Goal: Task Accomplishment & Management: Manage account settings

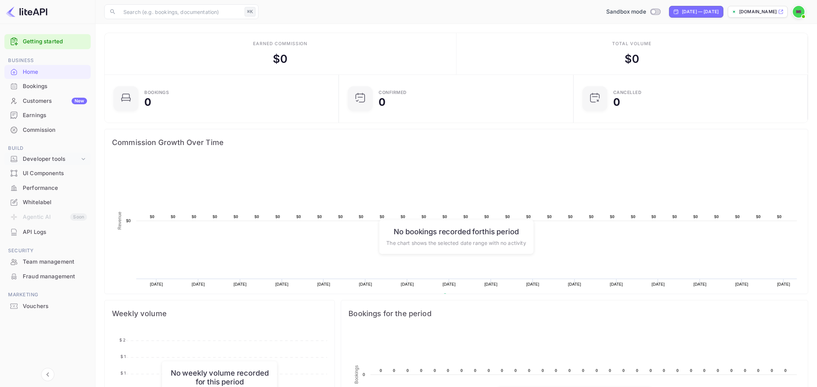
scroll to position [119, 230]
click at [54, 160] on div "Developer tools" at bounding box center [51, 159] width 57 height 8
click at [47, 186] on p "API Keys" at bounding box center [37, 183] width 22 height 8
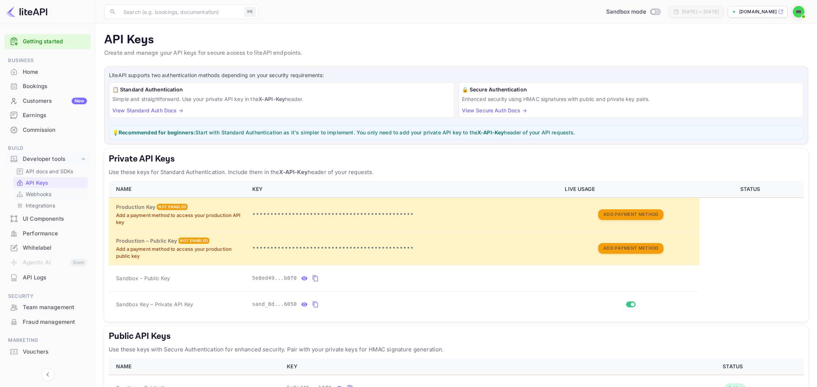
click at [50, 195] on p "Webhooks" at bounding box center [39, 194] width 26 height 8
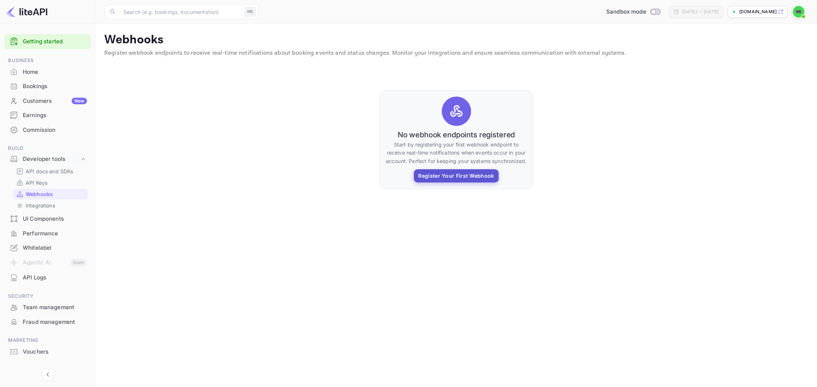
click at [478, 180] on button "Register Your First Webhook" at bounding box center [456, 175] width 84 height 13
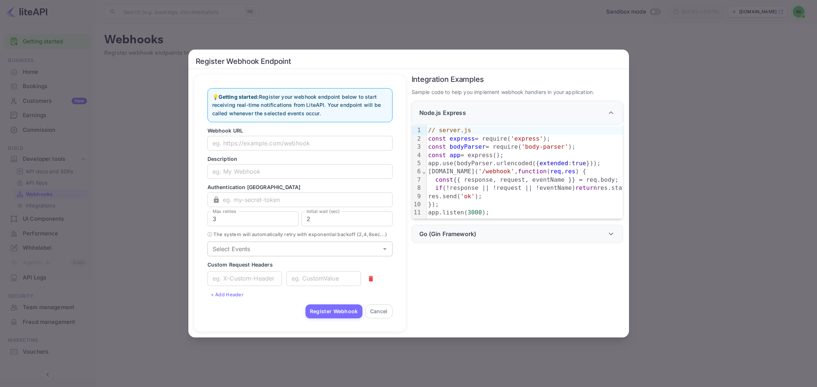
click at [321, 256] on div "Select Events" at bounding box center [299, 249] width 185 height 15
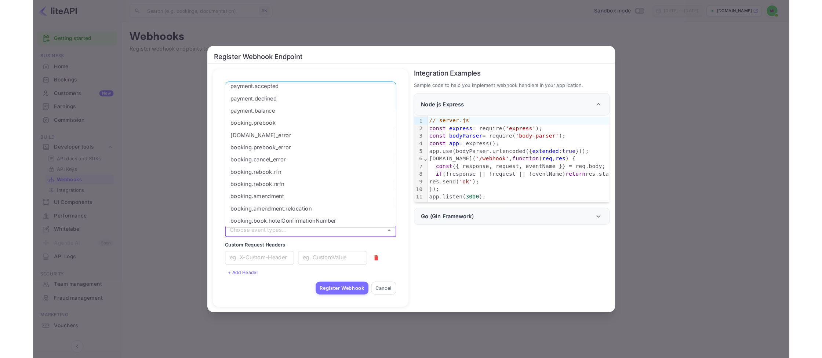
scroll to position [36, 0]
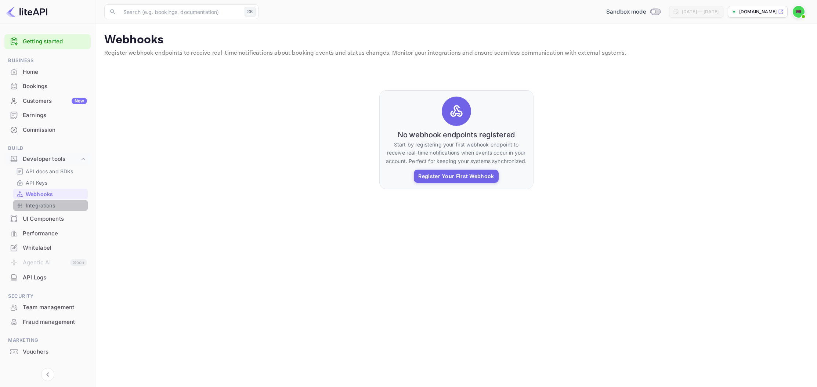
click at [30, 202] on p "Integrations" at bounding box center [40, 206] width 29 height 8
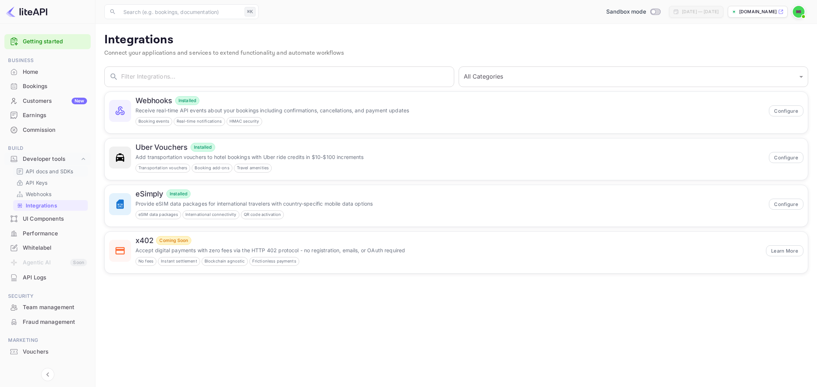
click at [47, 169] on p "API docs and SDKs" at bounding box center [50, 171] width 48 height 8
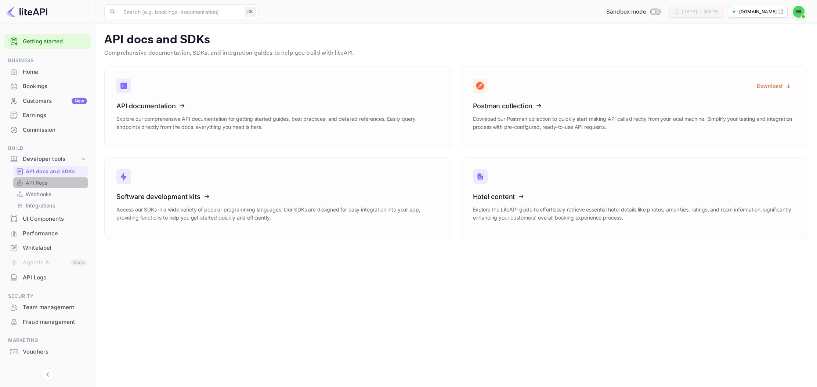
click at [41, 185] on p "API Keys" at bounding box center [37, 183] width 22 height 8
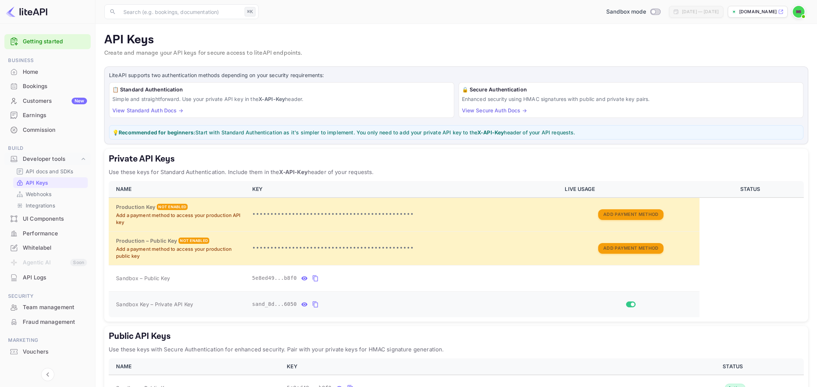
click at [303, 305] on icon "private api keys table" at bounding box center [304, 304] width 6 height 4
click at [399, 304] on icon "private api keys table" at bounding box center [401, 304] width 7 height 9
